Goal: Navigation & Orientation: Find specific page/section

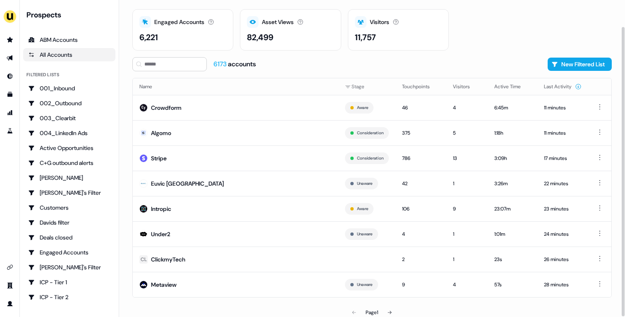
scroll to position [29, 0]
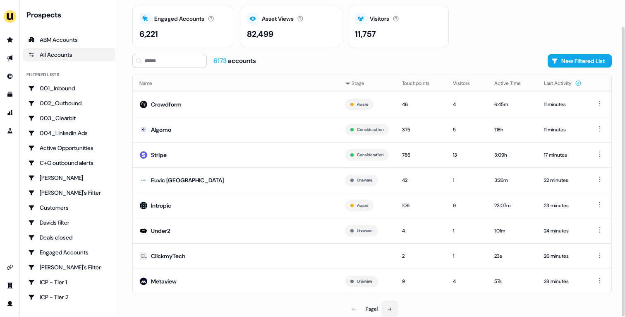
click at [395, 307] on button at bounding box center [390, 308] width 17 height 17
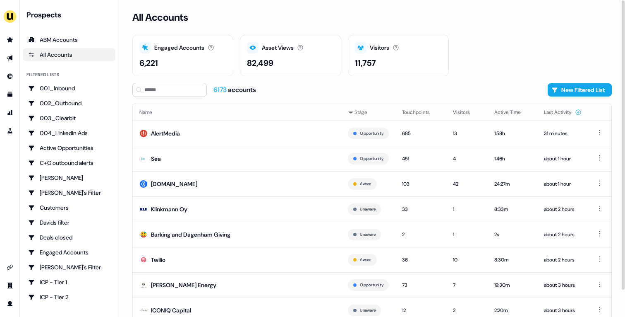
scroll to position [29, 0]
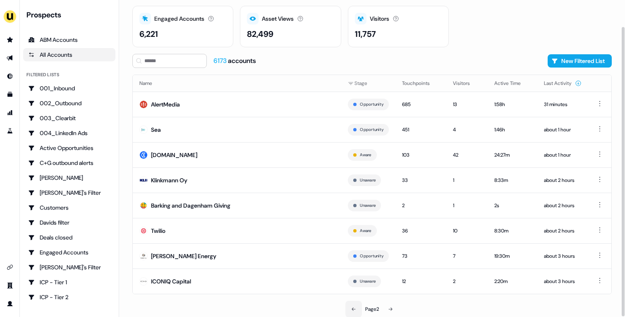
click at [355, 310] on icon at bounding box center [353, 308] width 5 height 5
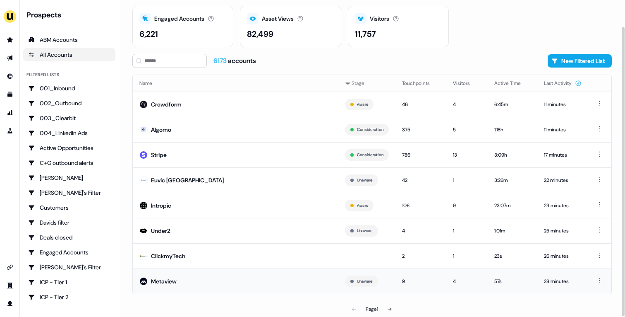
click at [221, 286] on td "Metaview" at bounding box center [236, 280] width 206 height 25
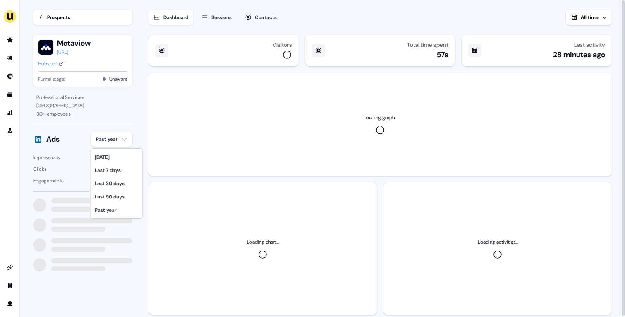
click at [121, 143] on html "For the best experience switch devices to a bigger screen. Go to Userled.io Loa…" at bounding box center [312, 158] width 625 height 317
click at [123, 177] on div "Last 30 days" at bounding box center [116, 183] width 49 height 13
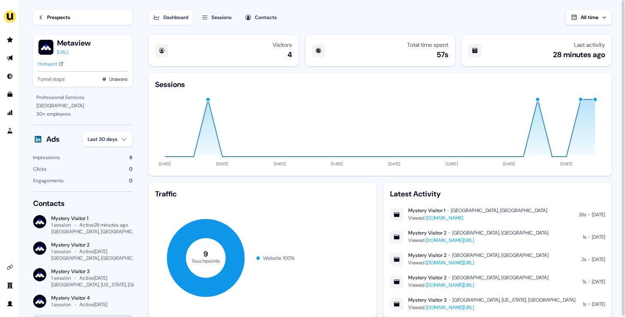
scroll to position [24, 0]
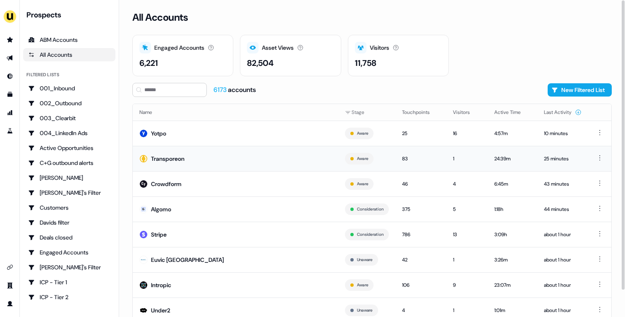
click at [216, 157] on td "Transporeon" at bounding box center [236, 158] width 206 height 25
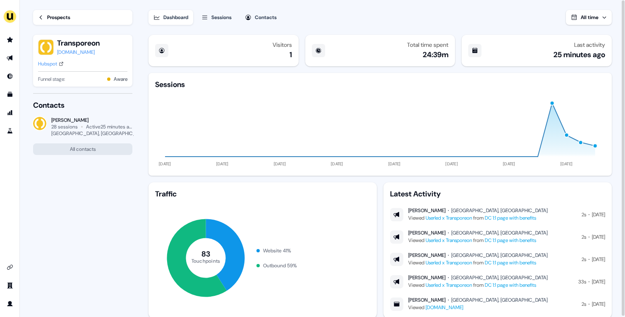
click at [48, 20] on div "Prospects" at bounding box center [58, 17] width 23 height 8
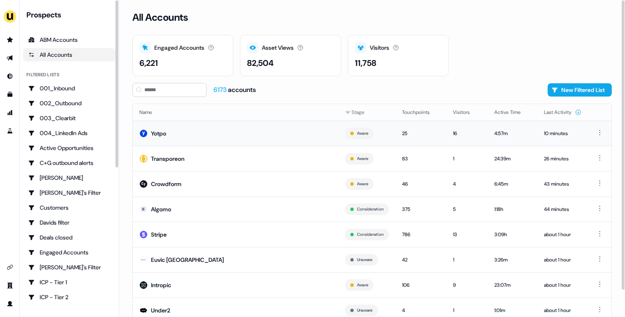
click at [204, 139] on td "Yotpo" at bounding box center [236, 132] width 206 height 25
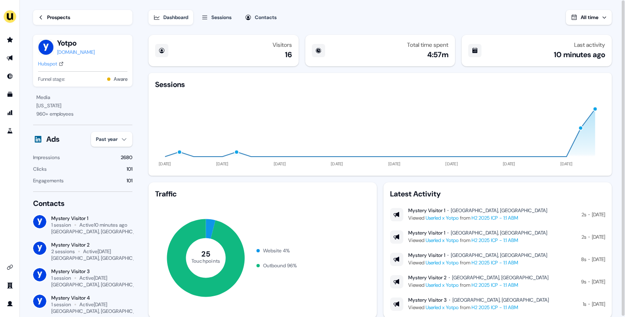
click at [54, 65] on div "Hubspot" at bounding box center [47, 64] width 19 height 8
click at [59, 14] on div "Prospects" at bounding box center [58, 17] width 23 height 8
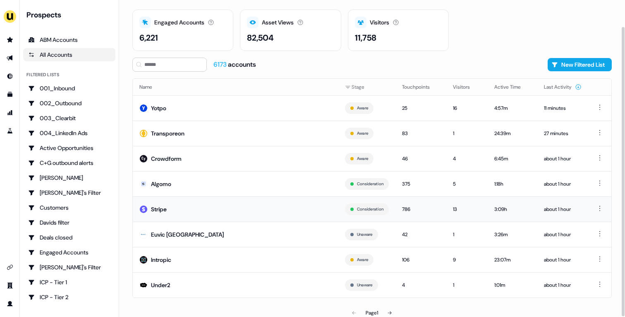
scroll to position [29, 0]
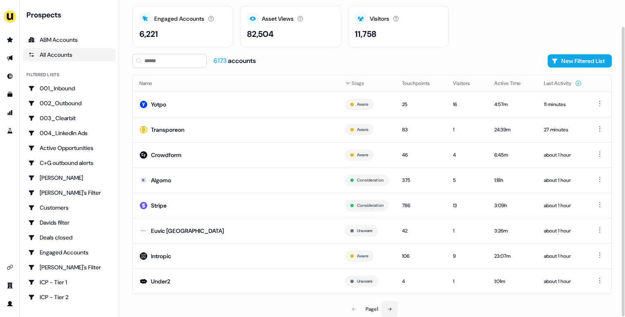
click at [390, 303] on button at bounding box center [390, 308] width 17 height 17
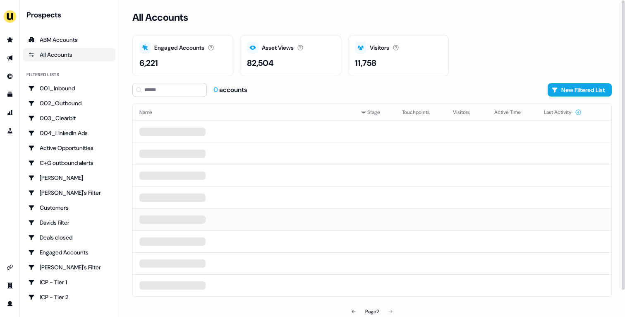
scroll to position [2, 0]
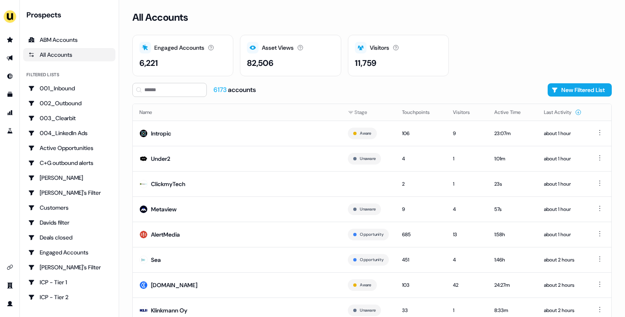
scroll to position [29, 0]
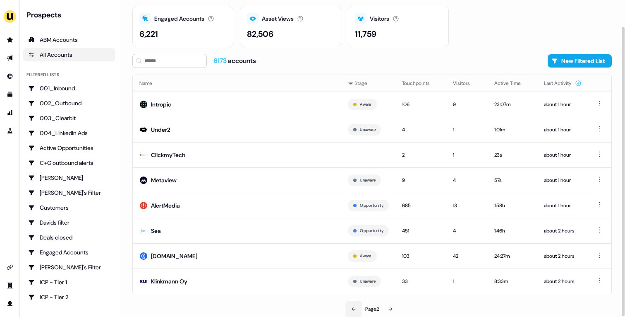
click at [355, 304] on button at bounding box center [354, 308] width 17 height 17
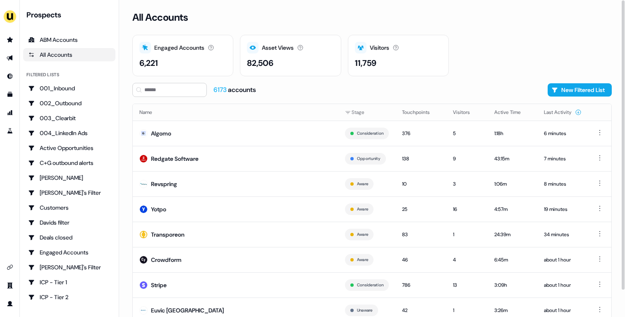
scroll to position [29, 0]
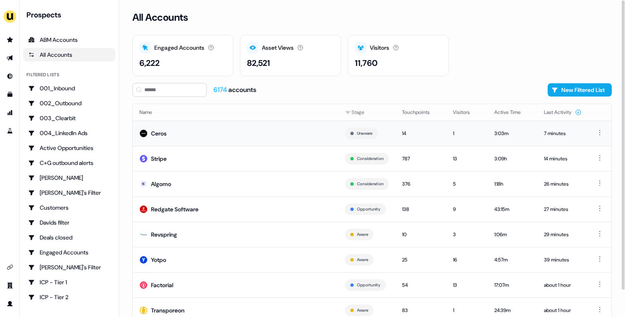
click at [279, 134] on td "Ceros" at bounding box center [236, 132] width 206 height 25
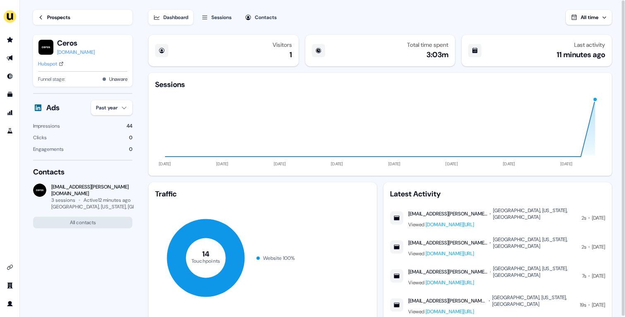
click at [223, 24] on button "Sessions" at bounding box center [217, 17] width 40 height 15
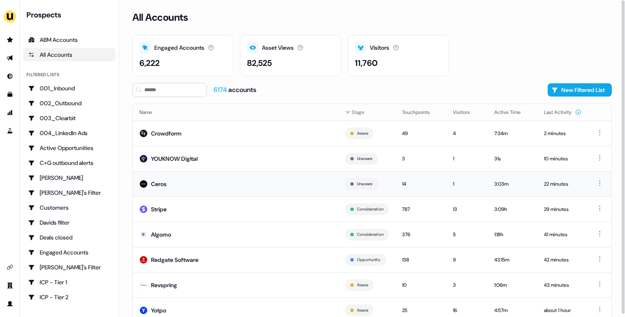
click at [214, 187] on td "Ceros" at bounding box center [236, 183] width 206 height 25
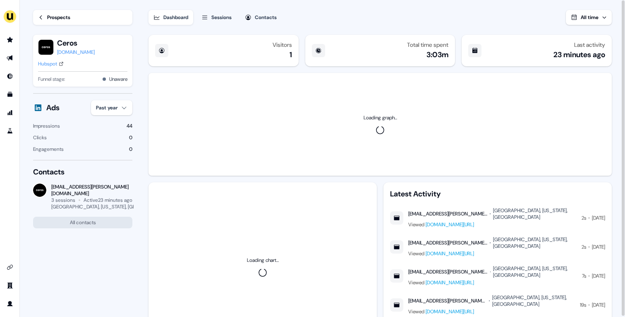
click at [59, 65] on link "Hubspot" at bounding box center [51, 64] width 26 height 8
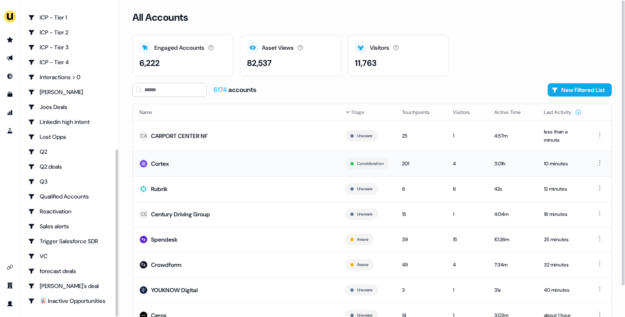
scroll to position [34, 0]
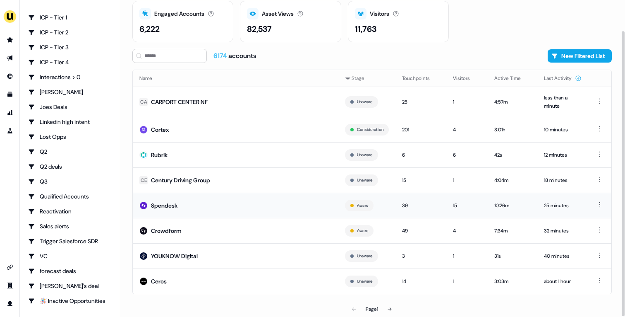
drag, startPoint x: 245, startPoint y: 233, endPoint x: 258, endPoint y: 196, distance: 39.3
click at [258, 196] on tbody "CA CARPORT CENTER NF Unaware 25 1 4:57m less than a minute Cortex Consideration…" at bounding box center [372, 189] width 479 height 207
click at [258, 196] on td "Spendesk" at bounding box center [236, 204] width 206 height 25
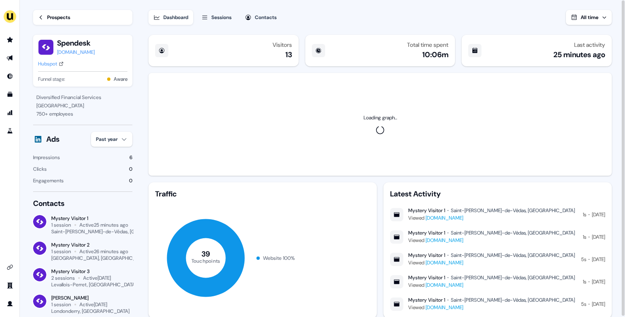
click at [56, 22] on link "Prospects" at bounding box center [82, 17] width 99 height 15
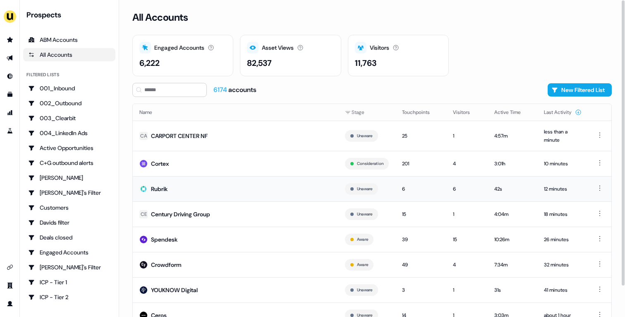
click at [175, 181] on td "Rubrik" at bounding box center [236, 188] width 206 height 25
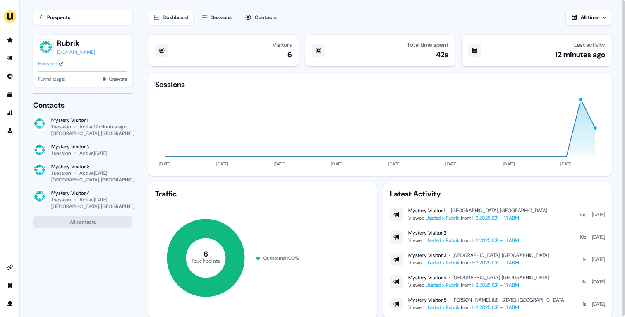
click at [49, 18] on div "Prospects" at bounding box center [58, 17] width 23 height 8
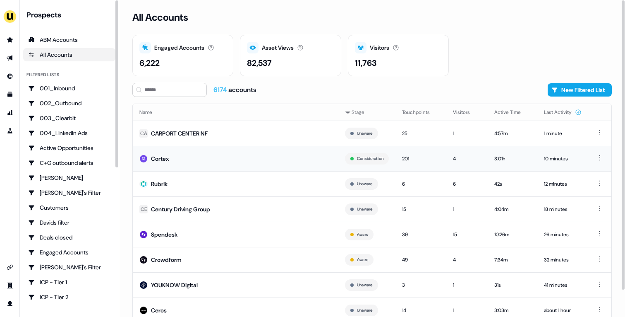
click at [202, 152] on td "Cortex" at bounding box center [236, 158] width 206 height 25
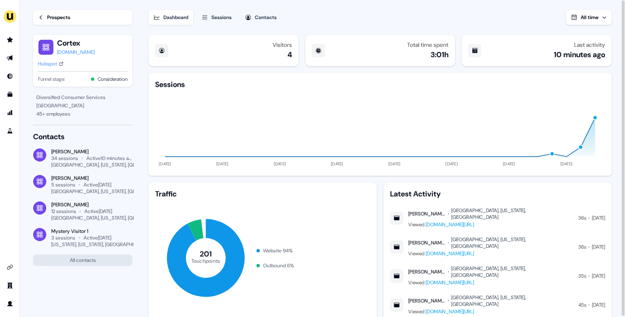
click at [53, 63] on div "Hubspot" at bounding box center [47, 64] width 19 height 8
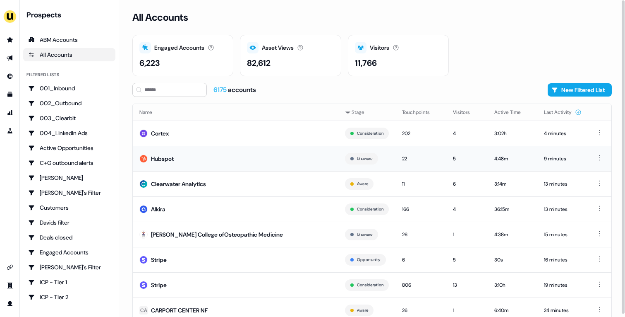
scroll to position [29, 0]
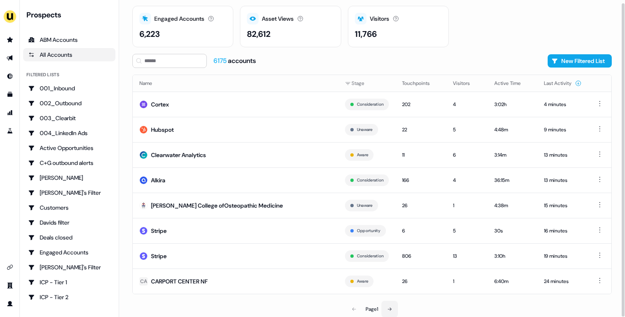
click at [390, 307] on icon at bounding box center [389, 308] width 5 height 5
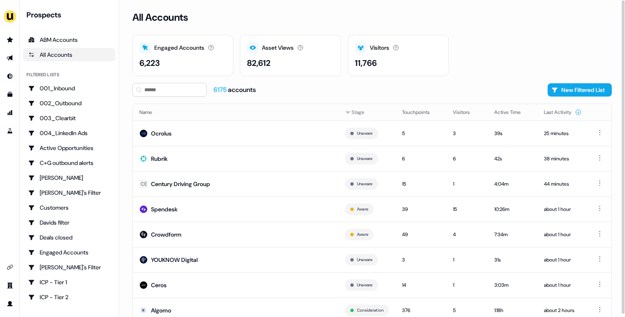
scroll to position [29, 0]
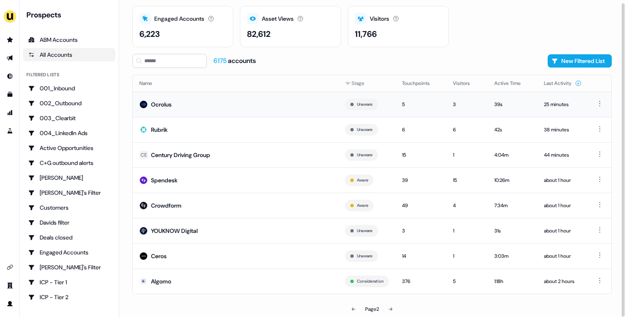
click at [264, 103] on td "Ocrolus" at bounding box center [236, 103] width 206 height 25
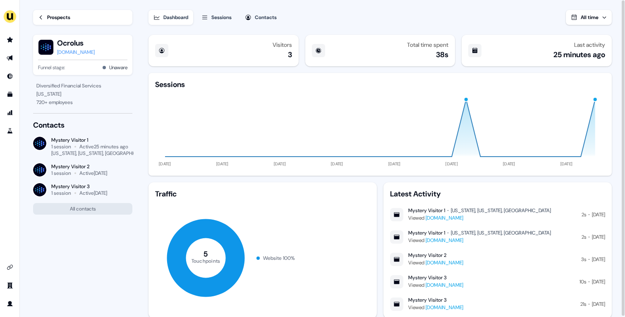
click at [66, 55] on div "ocrolus.com" at bounding box center [76, 52] width 38 height 8
click at [48, 19] on div "Prospects" at bounding box center [58, 17] width 23 height 8
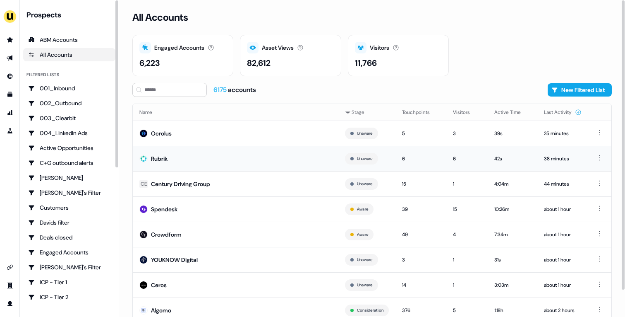
scroll to position [29, 0]
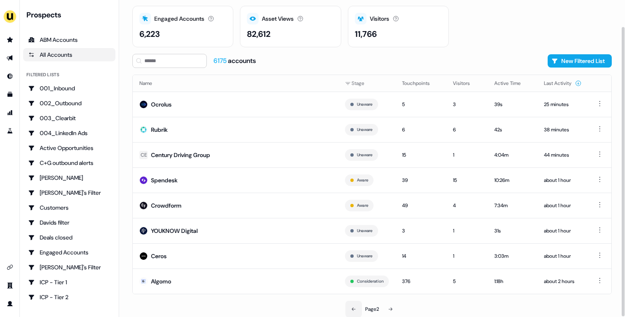
click at [350, 310] on button at bounding box center [354, 308] width 17 height 17
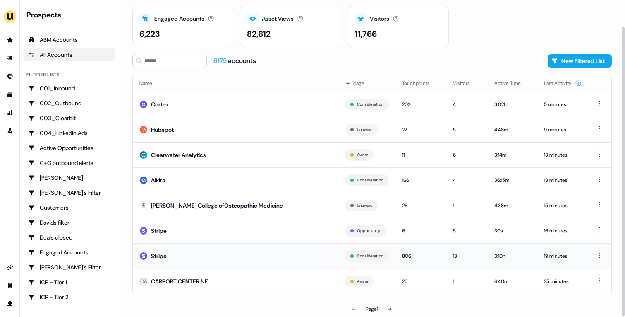
click at [229, 250] on td "Stripe" at bounding box center [236, 255] width 206 height 25
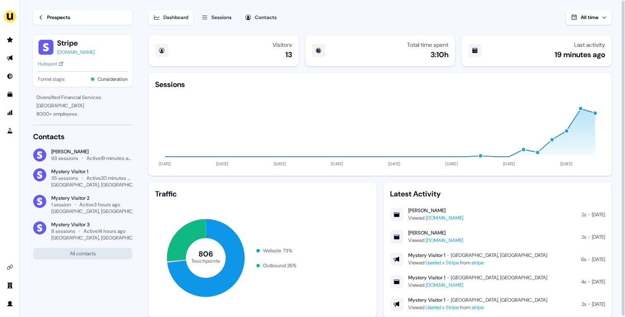
click at [62, 19] on div "Prospects" at bounding box center [58, 17] width 23 height 8
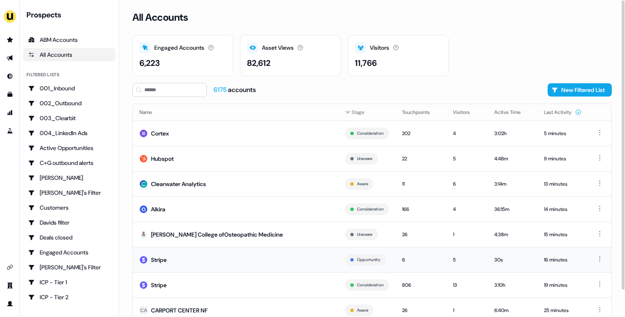
click at [240, 267] on td "Stripe" at bounding box center [236, 259] width 206 height 25
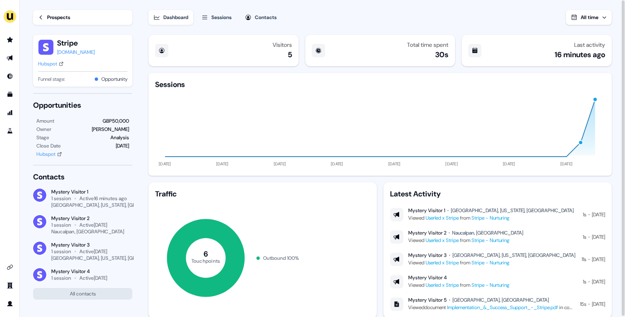
click at [77, 14] on link "Prospects" at bounding box center [82, 17] width 99 height 15
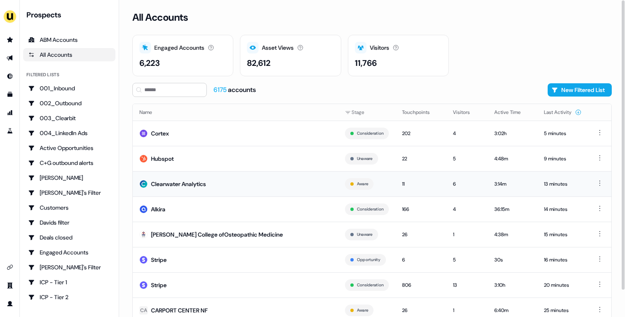
click at [231, 183] on td "Clearwater Analytics" at bounding box center [236, 183] width 206 height 25
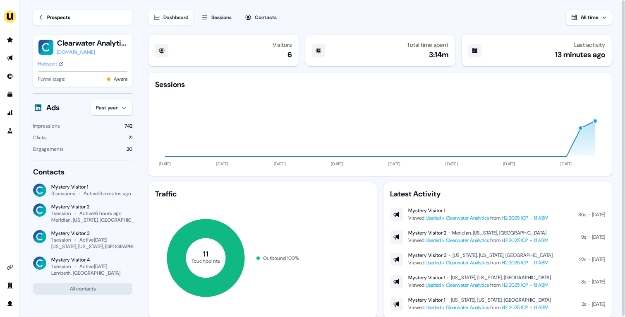
click at [64, 16] on div "Prospects" at bounding box center [58, 17] width 23 height 8
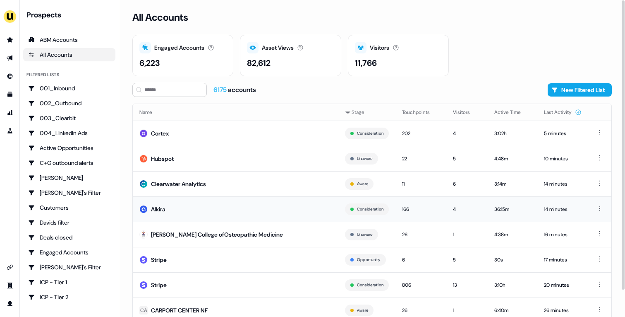
click at [265, 204] on td "Alkira" at bounding box center [236, 208] width 206 height 25
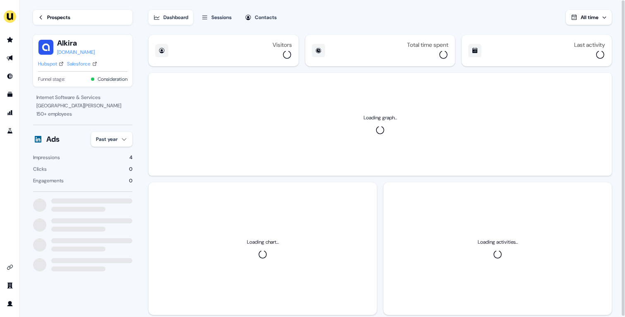
click at [49, 65] on div "Hubspot" at bounding box center [47, 64] width 19 height 8
